Goal: Task Accomplishment & Management: Use online tool/utility

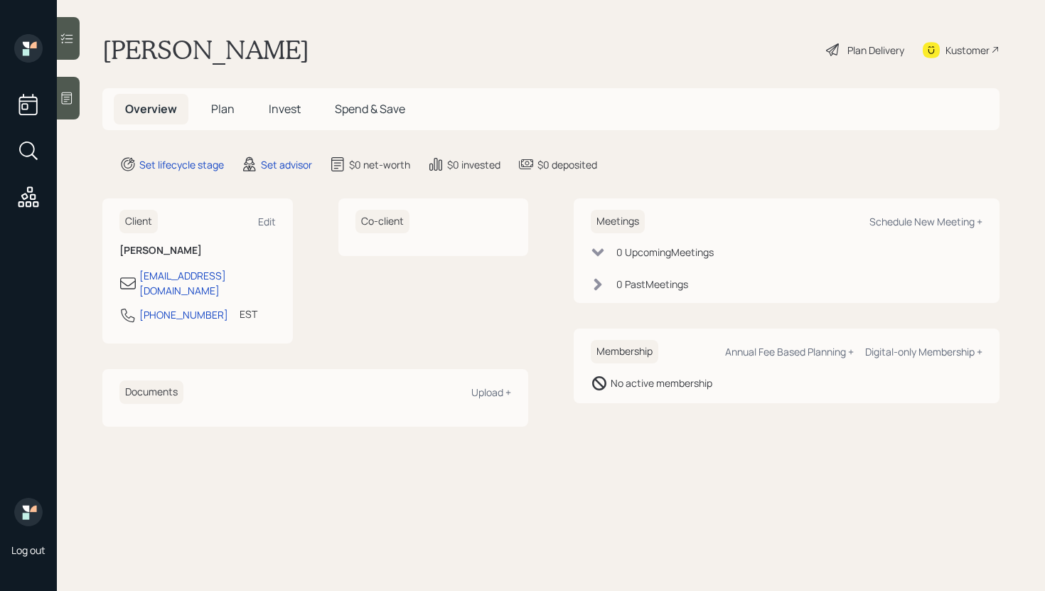
click at [968, 55] on div "Kustomer" at bounding box center [967, 50] width 44 height 15
click at [898, 223] on div "Schedule New Meeting +" at bounding box center [925, 222] width 113 height 14
select select "round-[PERSON_NAME]"
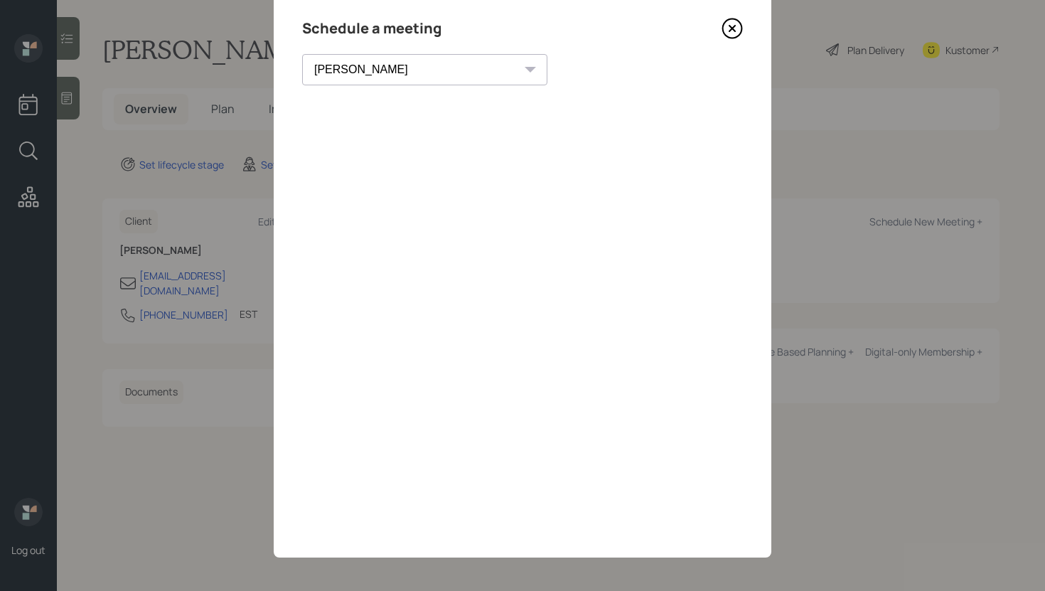
scroll to position [49, 0]
click at [732, 24] on icon at bounding box center [732, 26] width 21 height 21
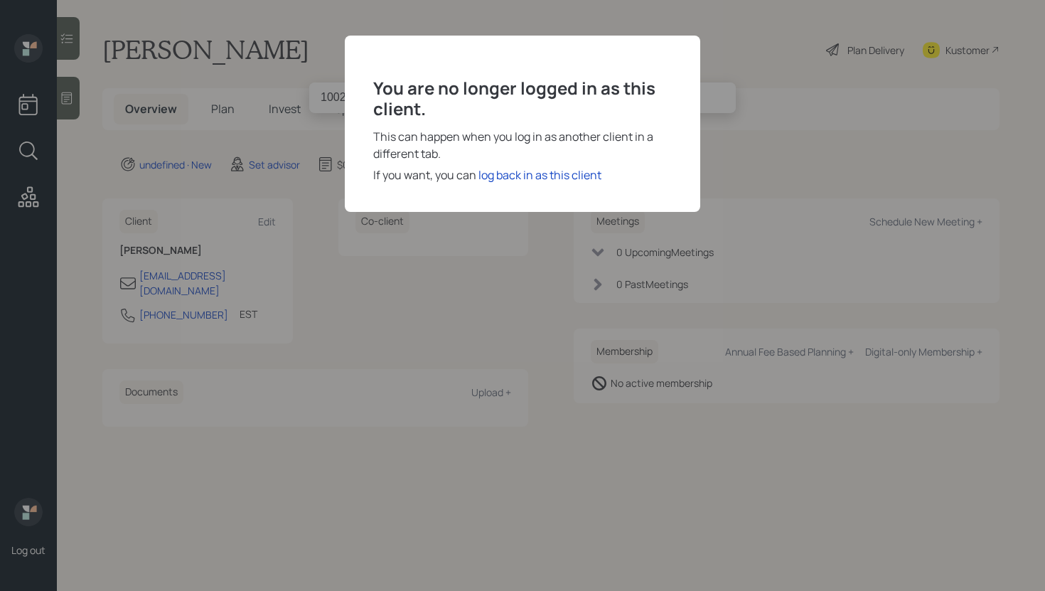
type input "10026568"
type input "[PERSON_NAME]"
